Goal: Navigation & Orientation: Find specific page/section

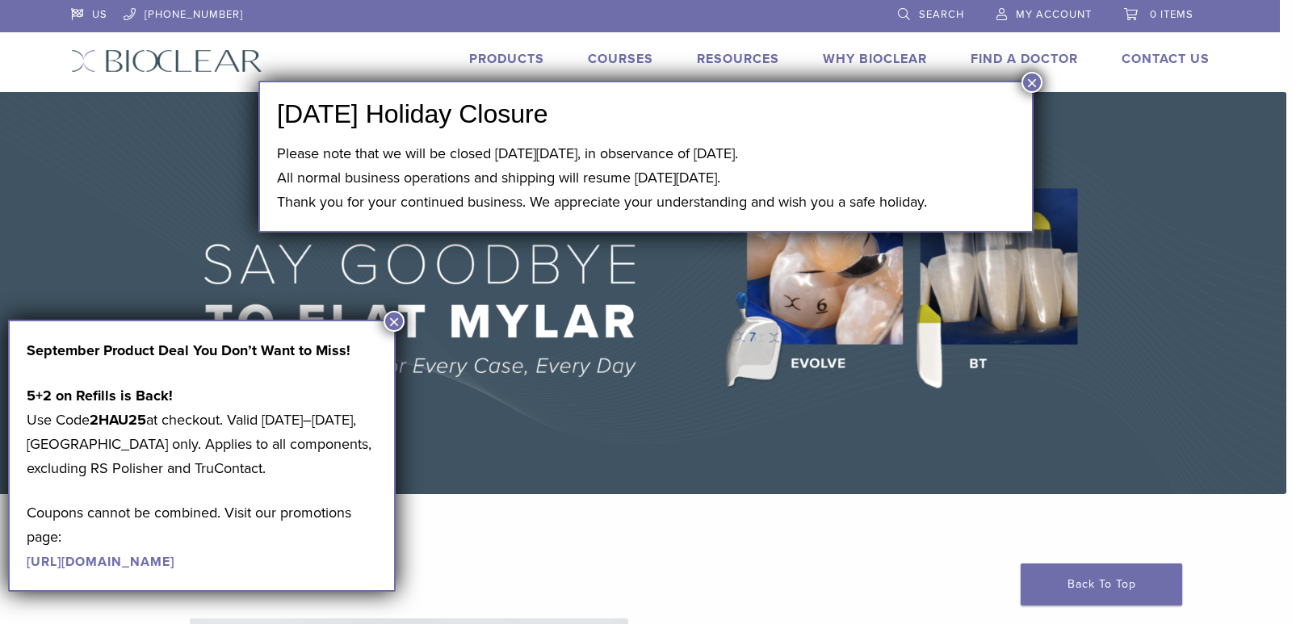
click at [1033, 77] on button "×" at bounding box center [1031, 82] width 21 height 21
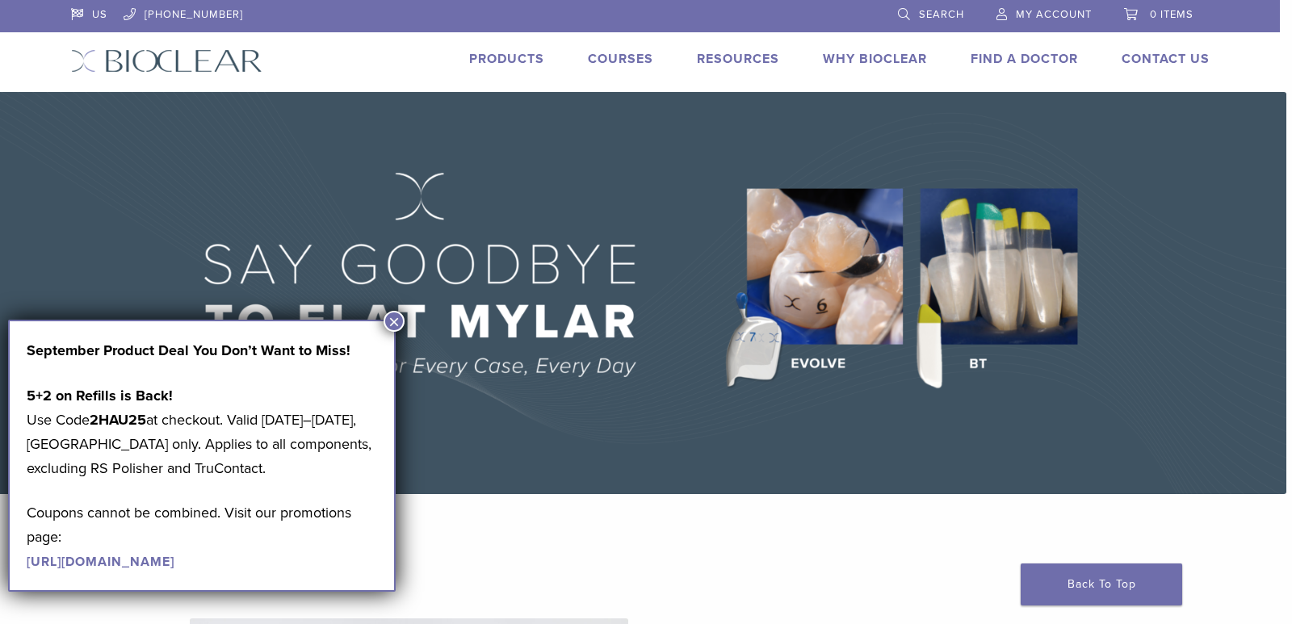
click at [521, 57] on link "Products" at bounding box center [506, 59] width 75 height 16
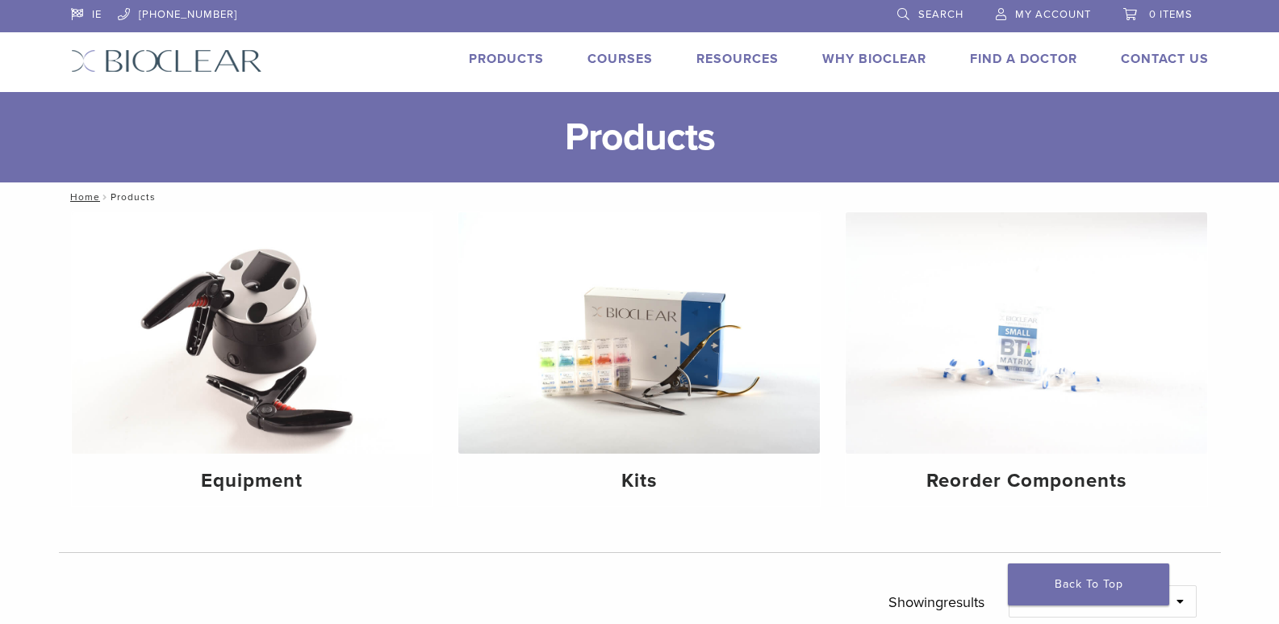
click at [609, 52] on link "Courses" at bounding box center [620, 59] width 65 height 16
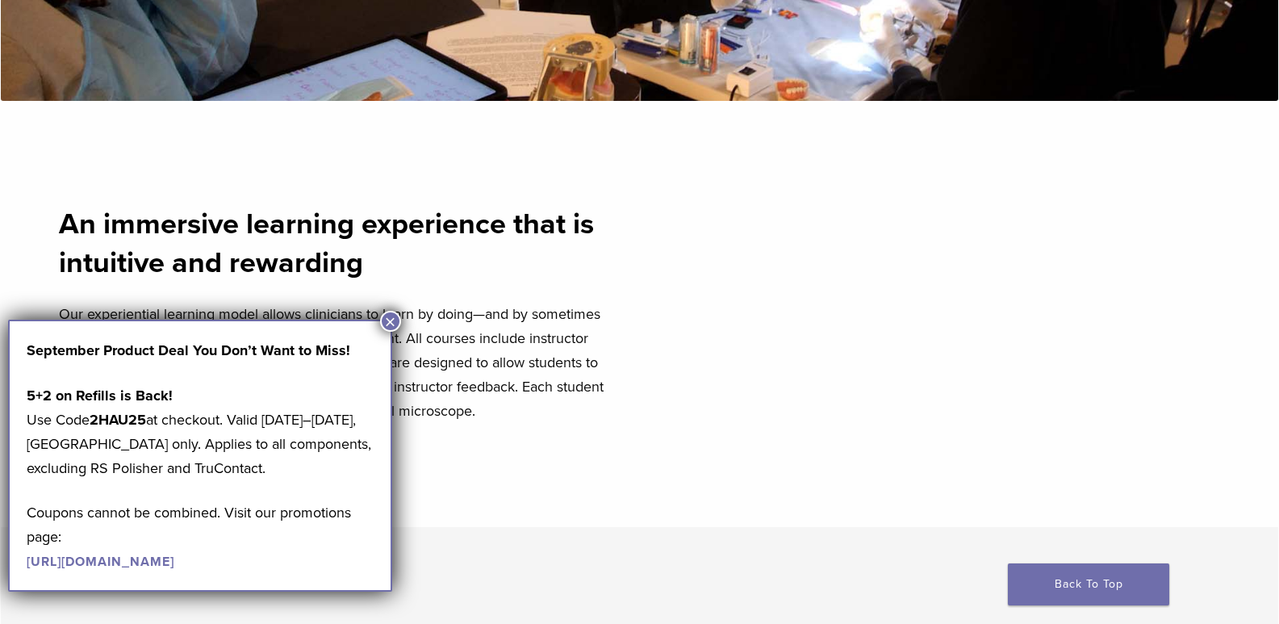
scroll to position [590, 0]
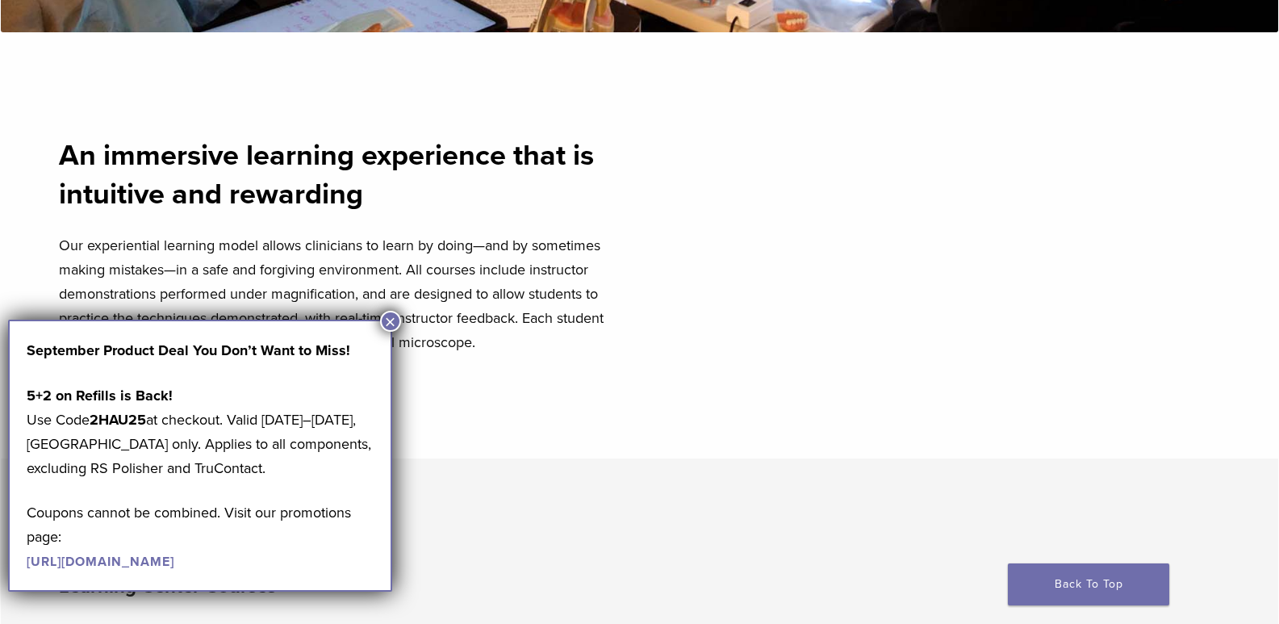
click at [387, 325] on button "×" at bounding box center [390, 321] width 21 height 21
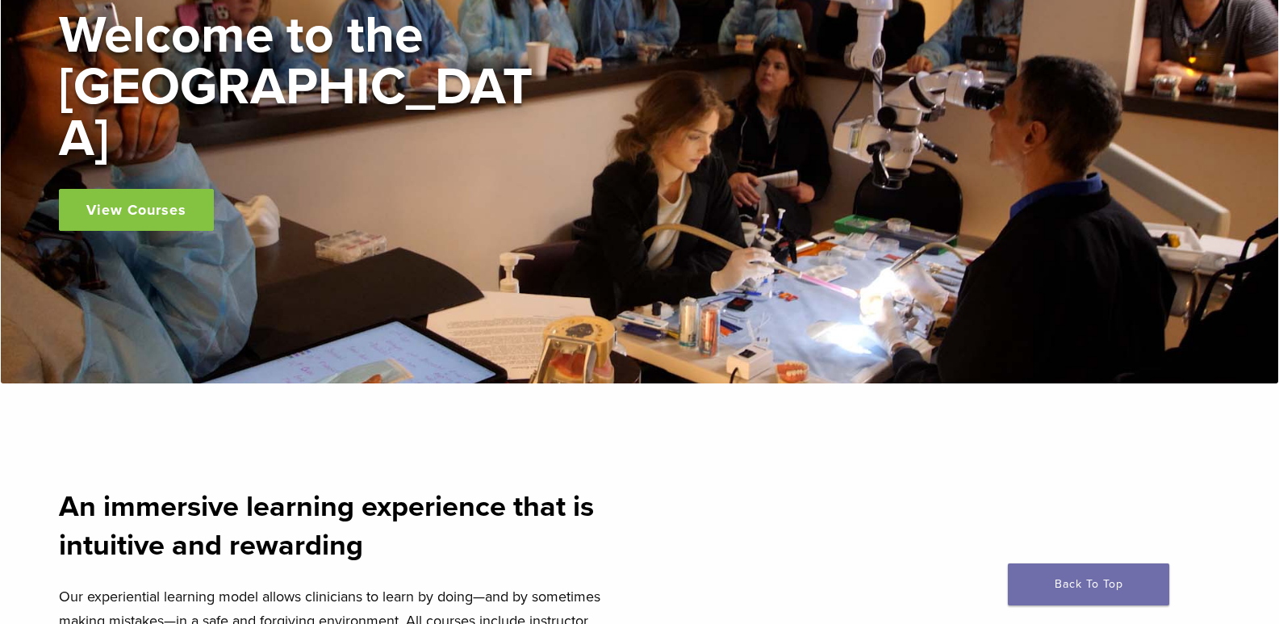
scroll to position [0, 0]
